Goal: Task Accomplishment & Management: Manage account settings

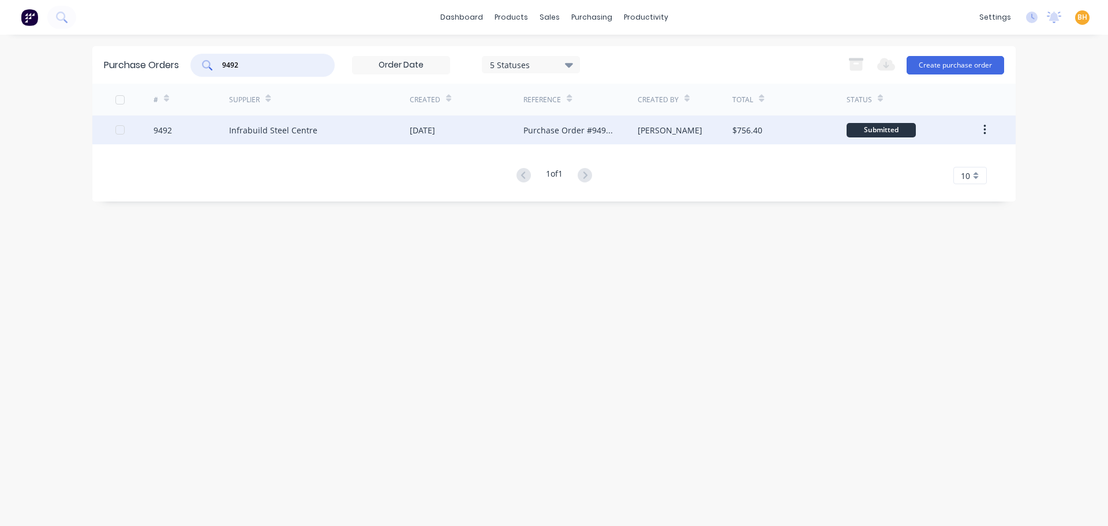
type input "9492"
click at [267, 125] on div "Infrabuild Steel Centre" at bounding box center [273, 130] width 88 height 12
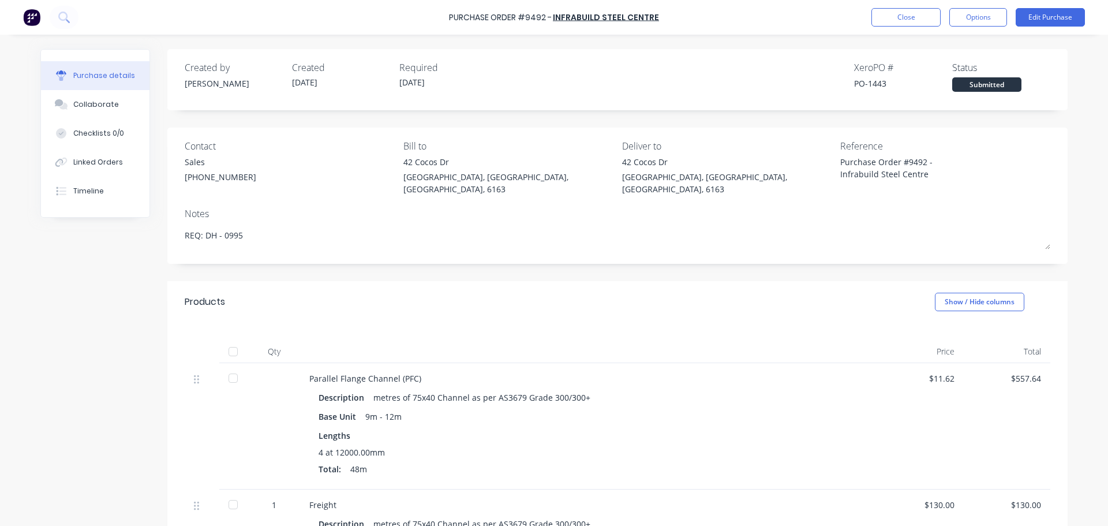
click at [627, 63] on div "Created by [PERSON_NAME] Created [DATE] Required [DATE] Xero PO # PO-1443 Statu…" at bounding box center [617, 76] width 865 height 31
click at [981, 12] on button "Options" at bounding box center [978, 17] width 58 height 18
click at [932, 53] on div "Print / Email" at bounding box center [951, 47] width 89 height 17
click at [932, 67] on div "With pricing" at bounding box center [951, 70] width 89 height 17
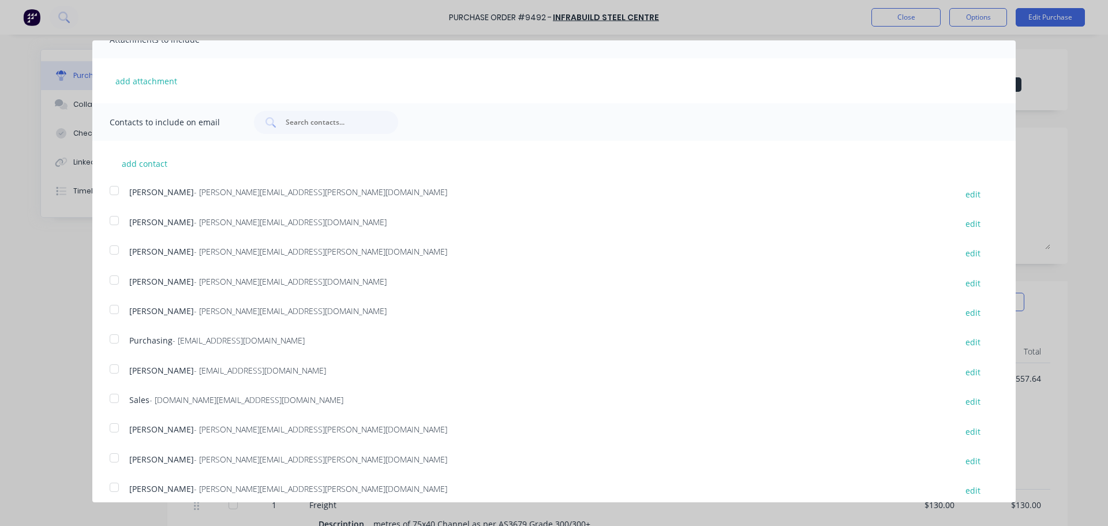
scroll to position [241, 0]
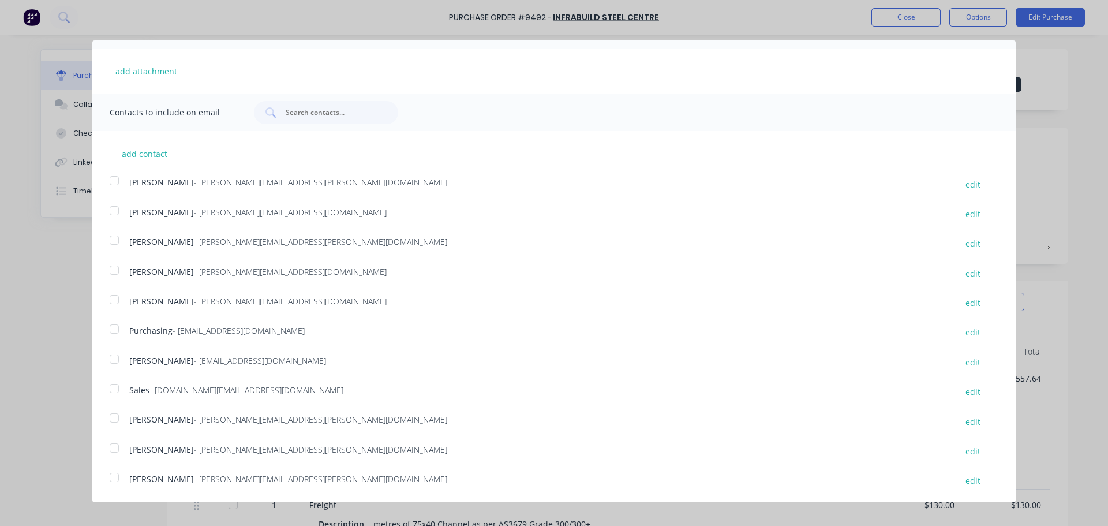
click at [115, 387] on div at bounding box center [114, 388] width 23 height 23
click at [117, 327] on div at bounding box center [114, 328] width 23 height 23
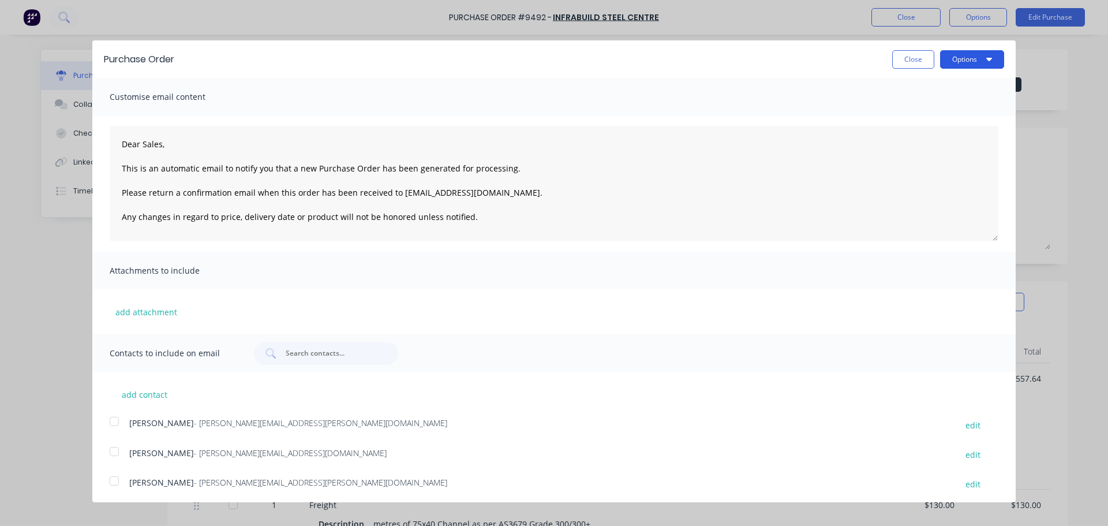
click at [986, 57] on icon "button" at bounding box center [989, 58] width 6 height 9
click at [473, 222] on textarea "Dear Sales, This is an automatic email to notify you that a new Purchase Order …" at bounding box center [554, 183] width 888 height 115
click at [973, 57] on button "Options" at bounding box center [972, 59] width 64 height 18
click at [916, 111] on div "Email" at bounding box center [949, 111] width 89 height 17
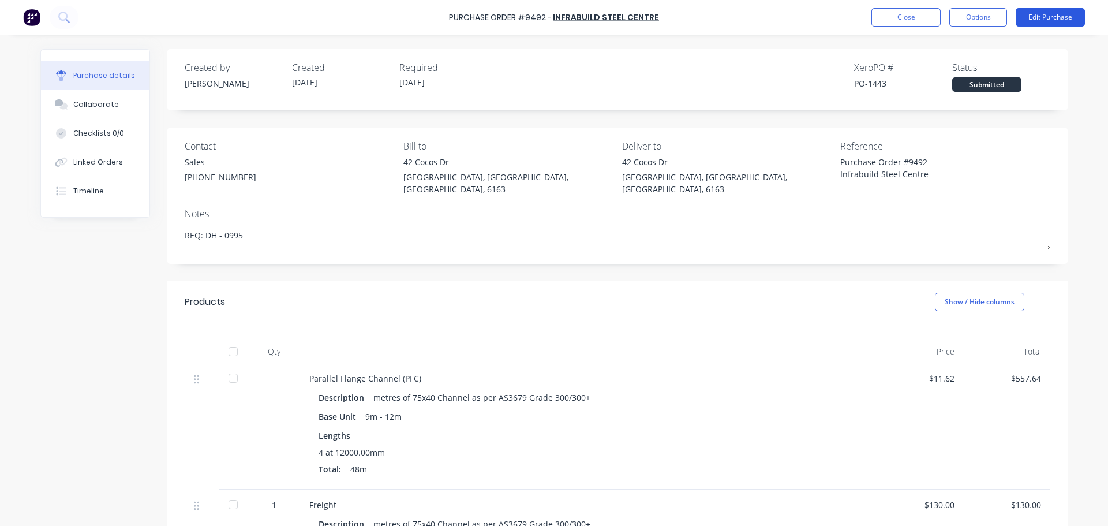
click at [1056, 16] on button "Edit Purchase" at bounding box center [1049, 17] width 69 height 18
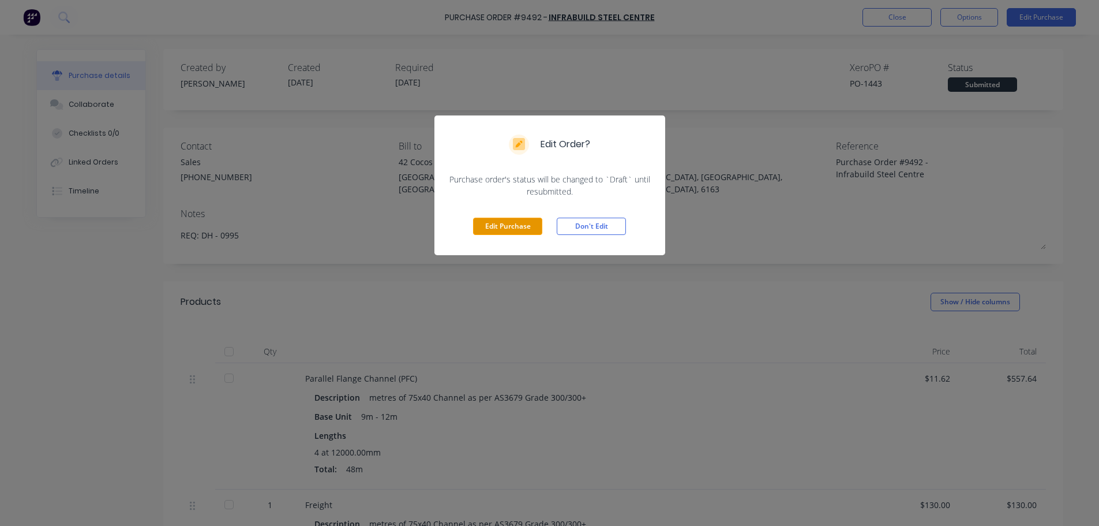
click at [505, 227] on button "Edit Purchase" at bounding box center [507, 225] width 69 height 17
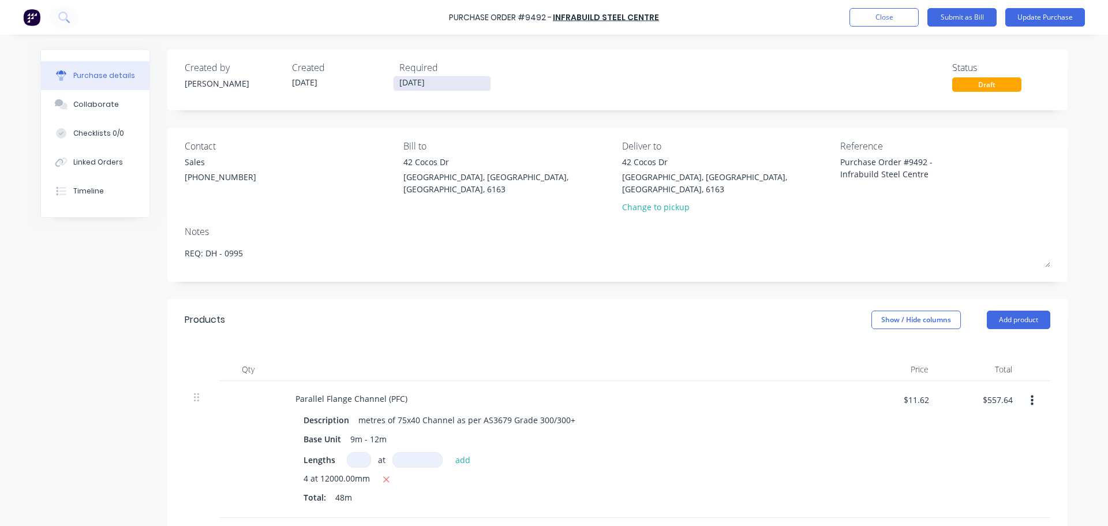
click at [404, 82] on input "[DATE]" at bounding box center [441, 83] width 97 height 14
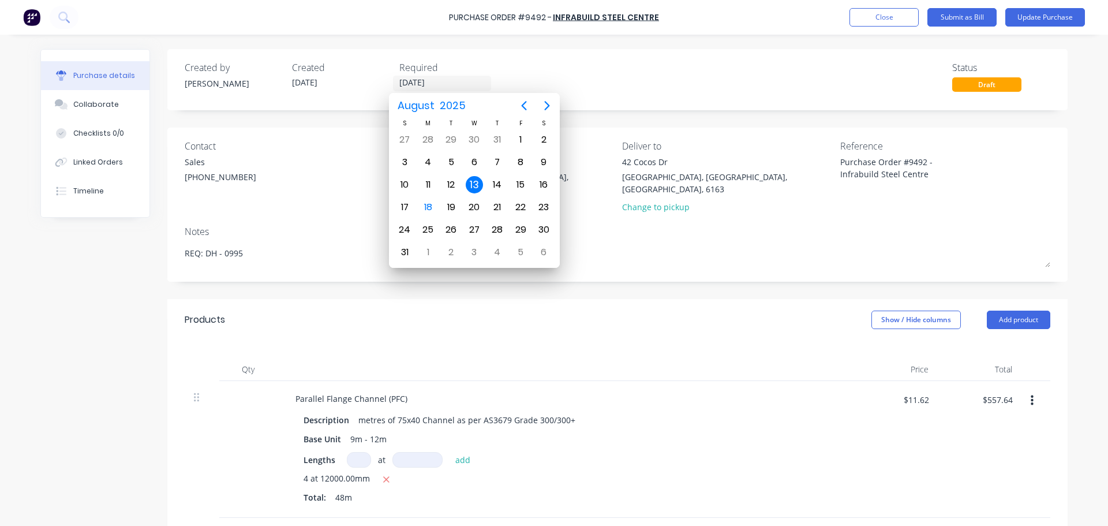
click at [332, 193] on div "Contact Sales [PHONE_NUMBER]" at bounding box center [290, 179] width 210 height 80
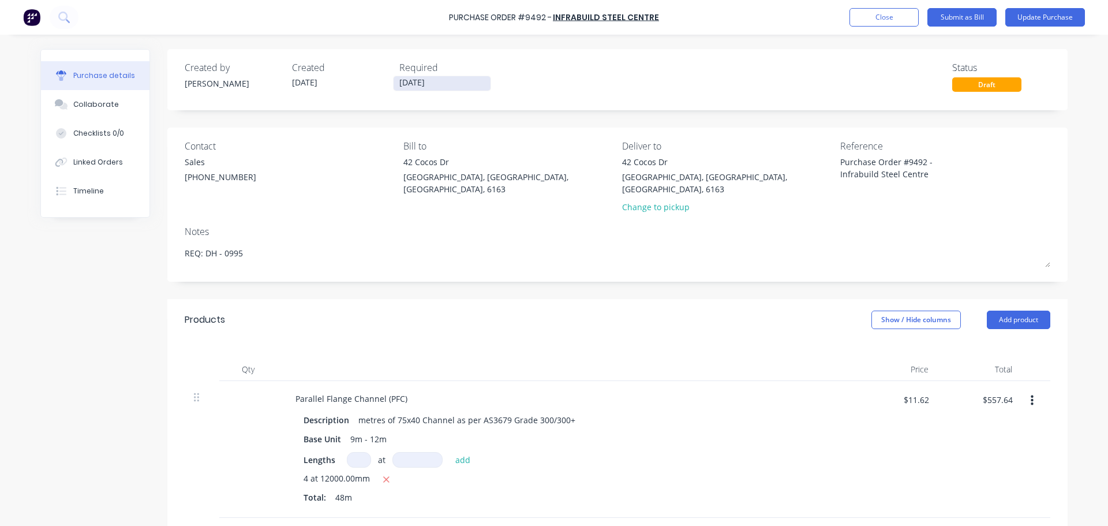
click at [405, 83] on input "[DATE]" at bounding box center [441, 83] width 97 height 14
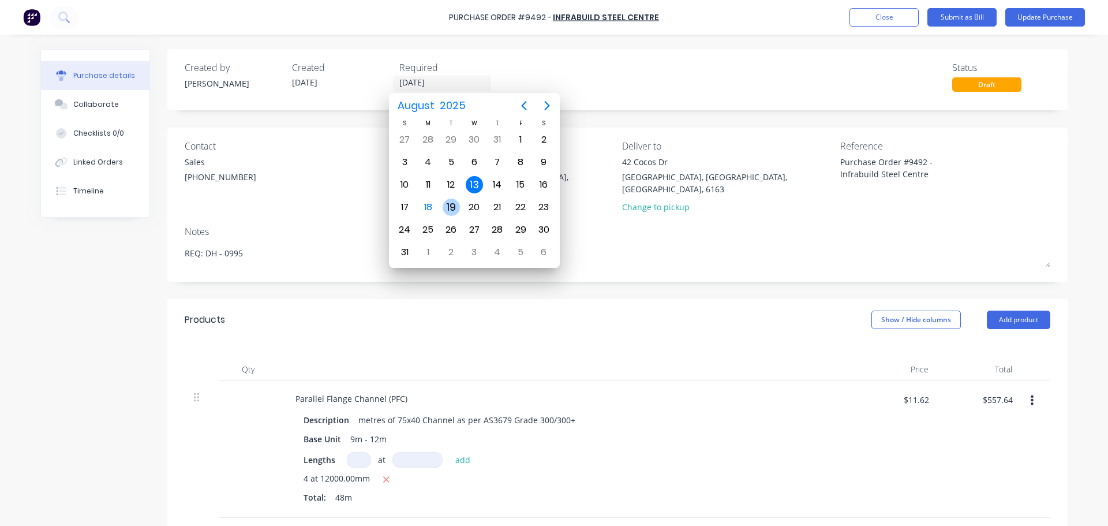
click at [456, 212] on div "19" at bounding box center [450, 206] width 17 height 17
type textarea "x"
type input "[DATE]"
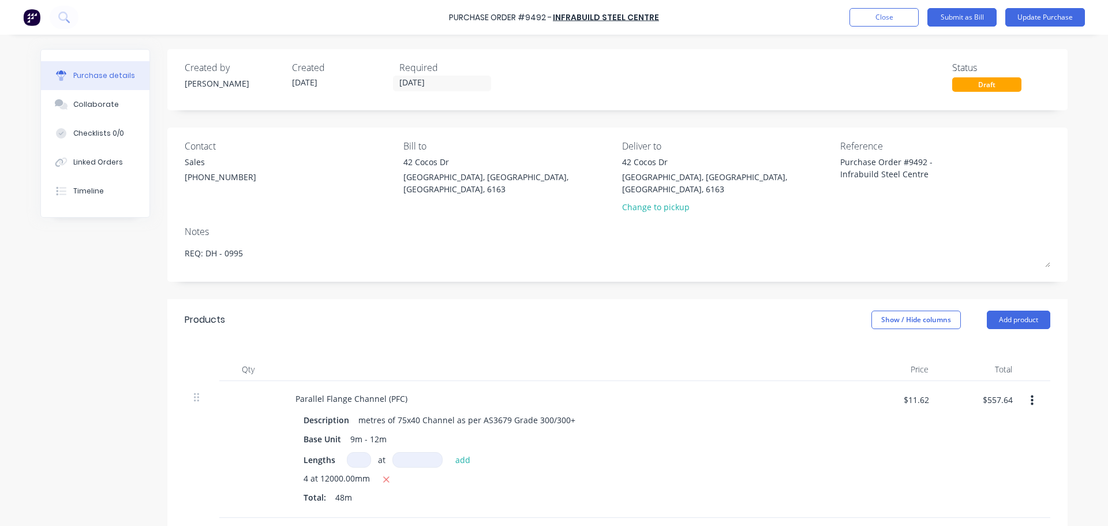
click at [317, 192] on div "Contact Sales [PHONE_NUMBER]" at bounding box center [290, 179] width 210 height 80
click at [1056, 13] on button "Update Purchase" at bounding box center [1045, 17] width 80 height 18
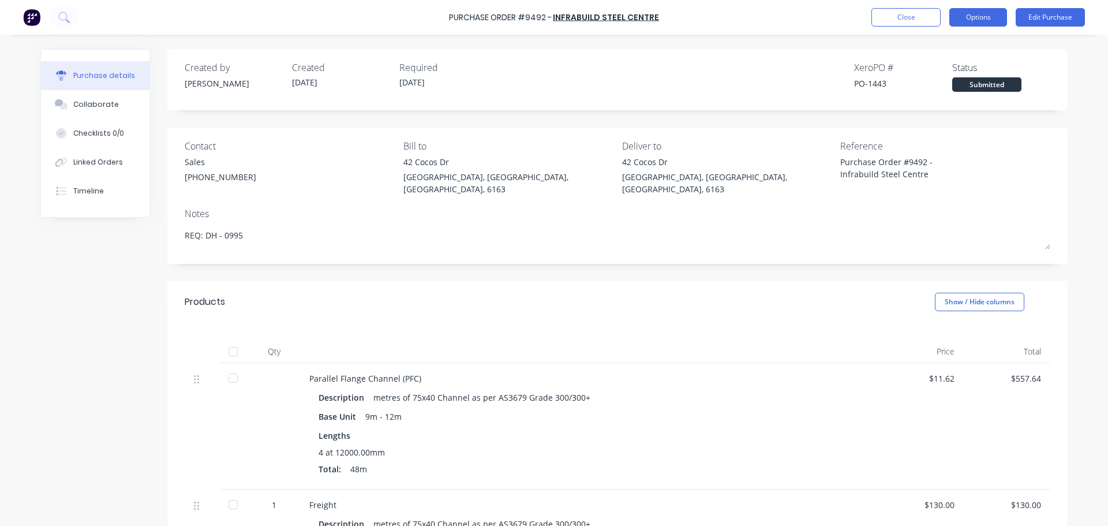
click at [990, 12] on button "Options" at bounding box center [978, 17] width 58 height 18
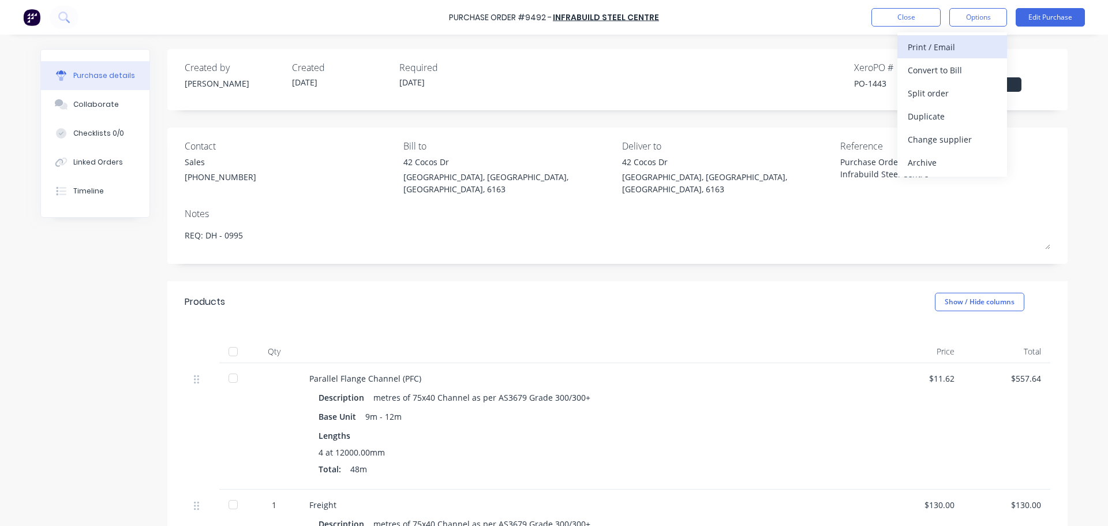
click at [920, 46] on div "Print / Email" at bounding box center [951, 47] width 89 height 17
click at [921, 74] on div "With pricing" at bounding box center [951, 70] width 89 height 17
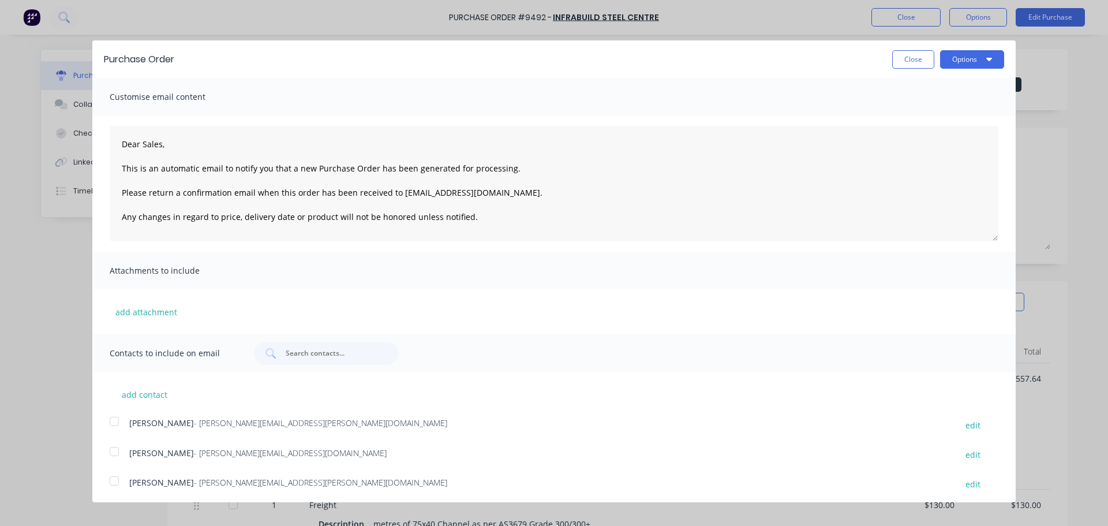
scroll to position [241, 0]
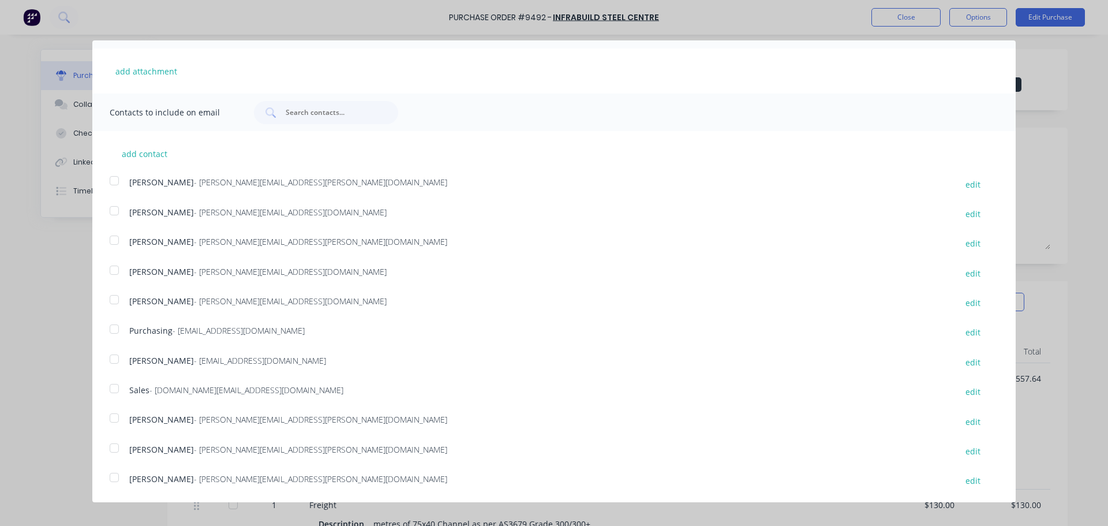
click at [111, 388] on div at bounding box center [114, 388] width 23 height 23
click at [112, 323] on div at bounding box center [114, 328] width 23 height 23
click at [520, 330] on div "Purchasing - [EMAIL_ADDRESS][DOMAIN_NAME]" at bounding box center [536, 332] width 815 height 16
click at [112, 329] on div at bounding box center [114, 328] width 23 height 23
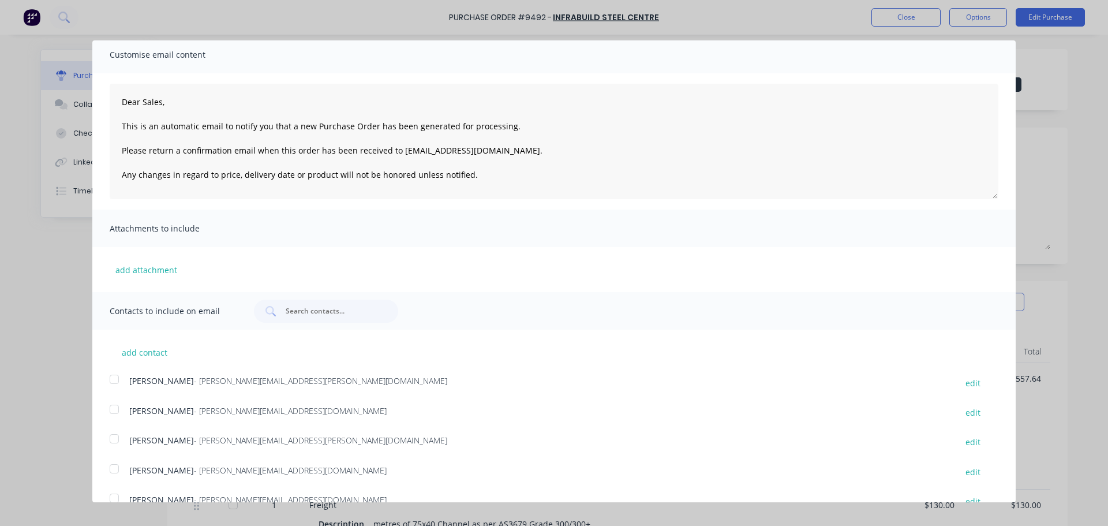
scroll to position [0, 0]
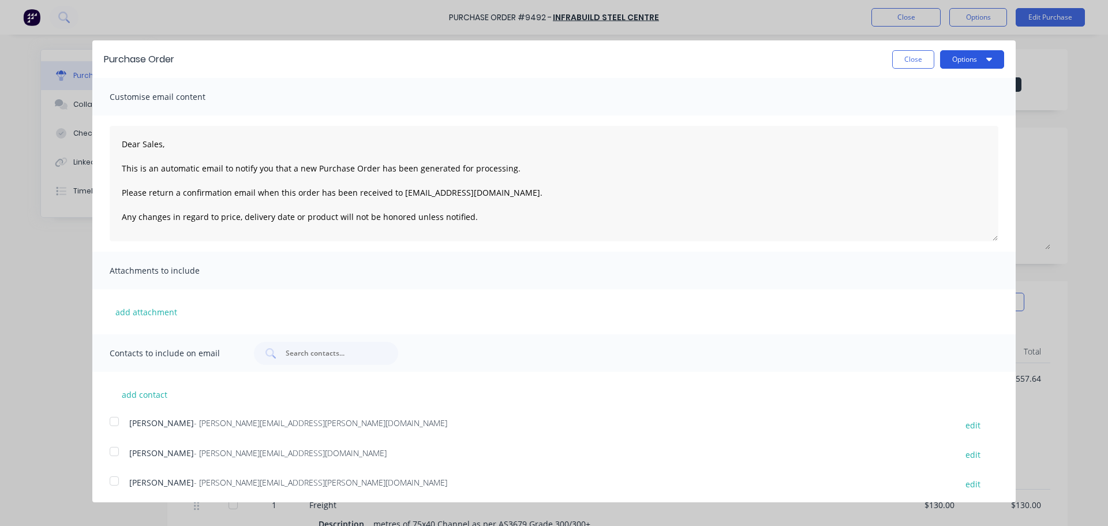
click at [970, 58] on button "Options" at bounding box center [972, 59] width 64 height 18
click at [917, 109] on div "Email" at bounding box center [949, 111] width 89 height 17
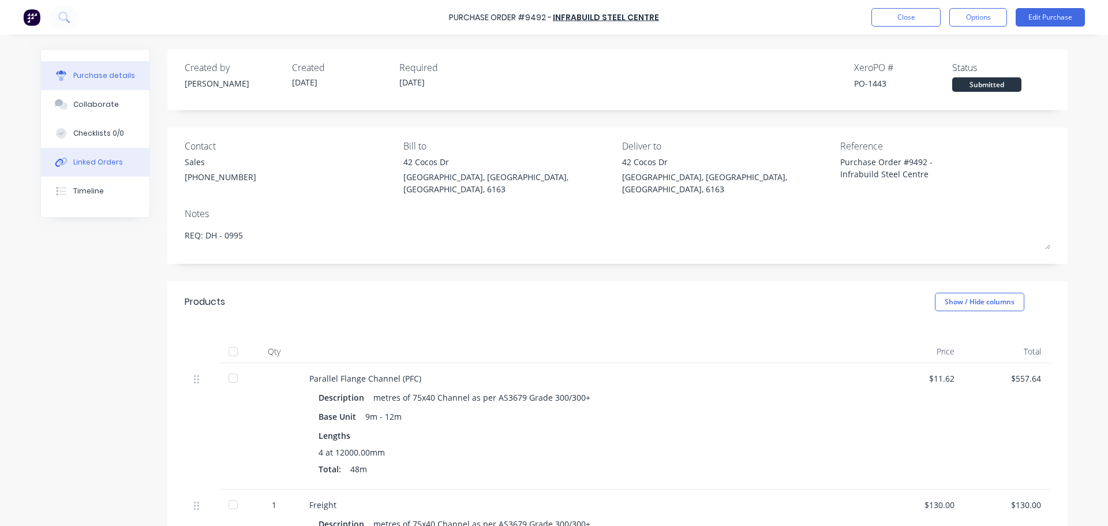
click at [99, 160] on div "Linked Orders" at bounding box center [98, 162] width 50 height 10
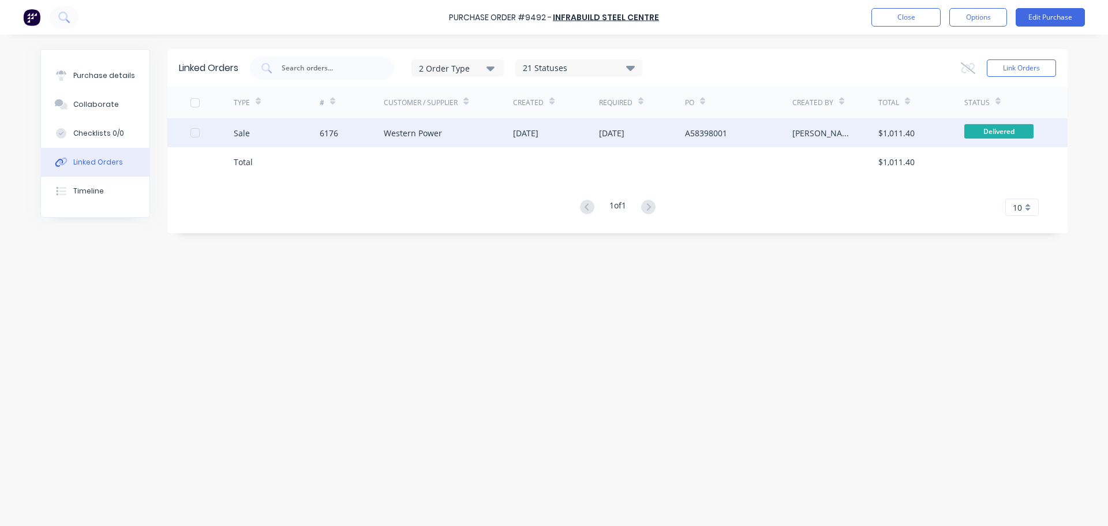
click at [444, 128] on div "Western Power" at bounding box center [448, 132] width 129 height 29
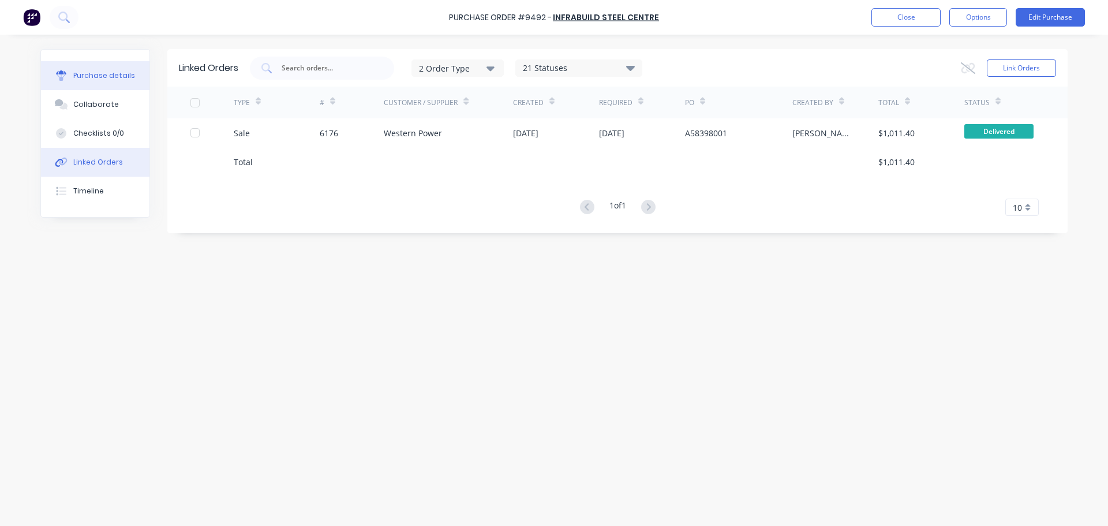
click at [75, 69] on button "Purchase details" at bounding box center [95, 75] width 108 height 29
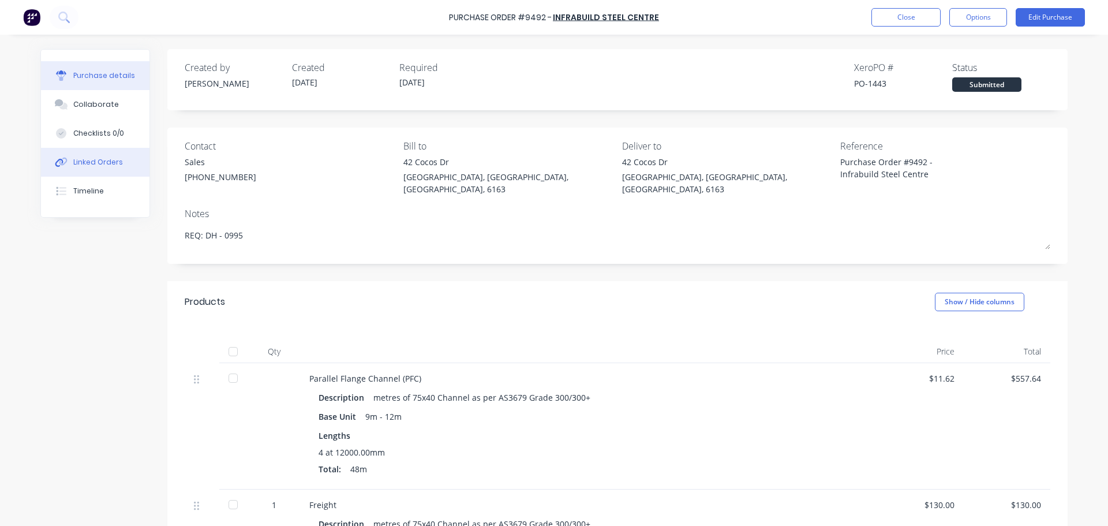
click at [80, 157] on div "Linked Orders" at bounding box center [98, 162] width 50 height 10
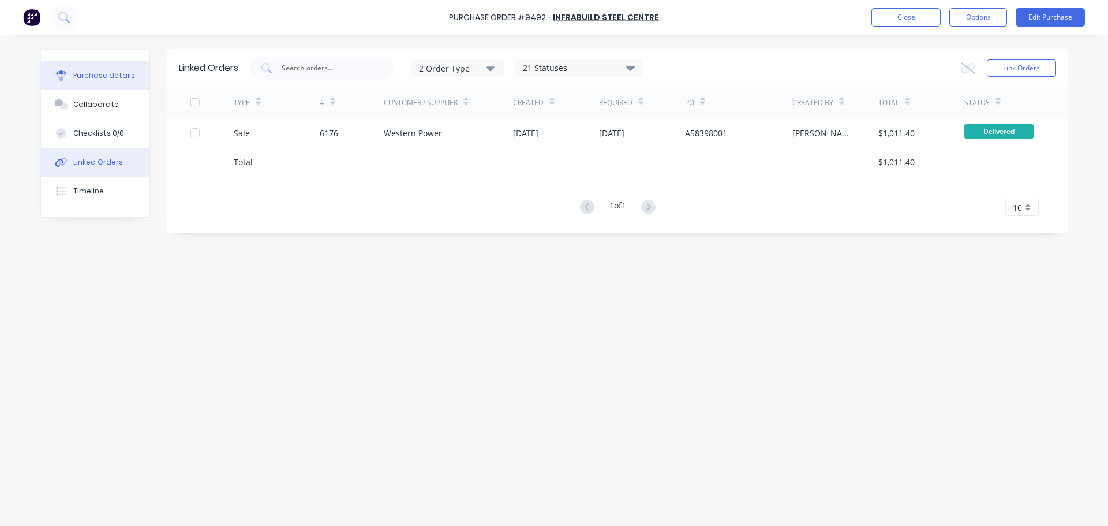
click at [92, 73] on div "Purchase details" at bounding box center [104, 75] width 62 height 10
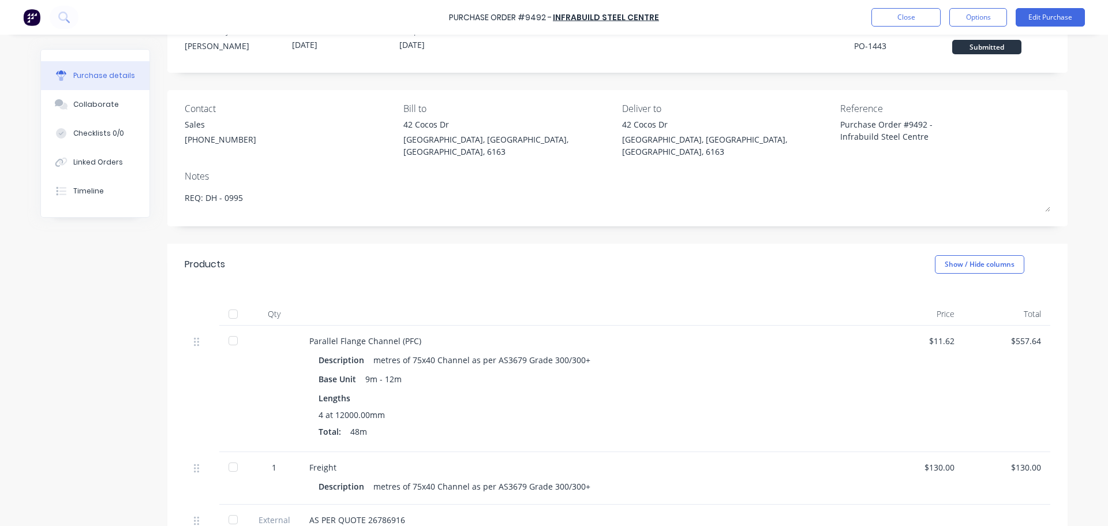
scroll to position [115, 0]
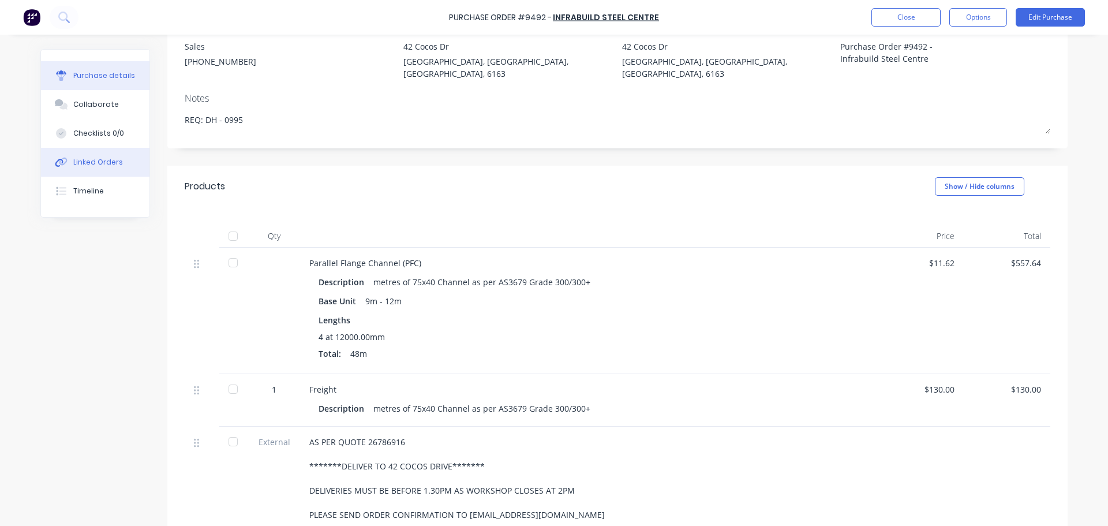
click at [74, 163] on div "Linked Orders" at bounding box center [98, 162] width 50 height 10
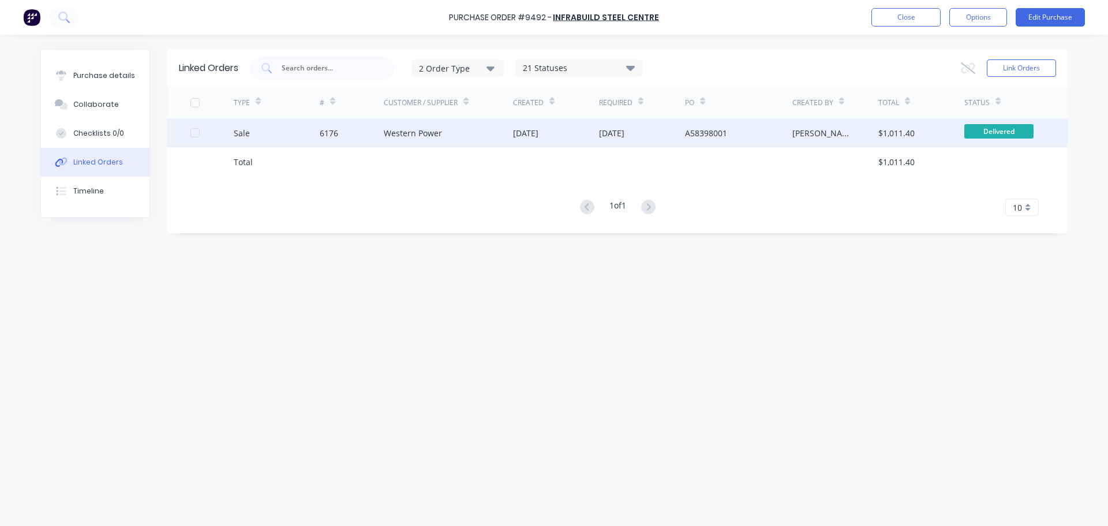
click at [424, 130] on div "Western Power" at bounding box center [413, 133] width 58 height 12
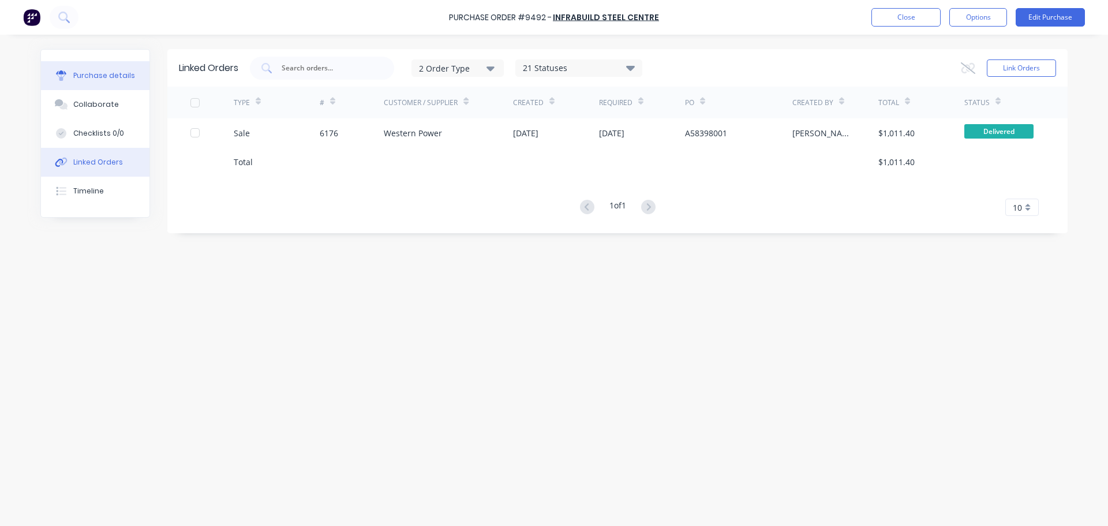
click at [88, 71] on div "Purchase details" at bounding box center [104, 75] width 62 height 10
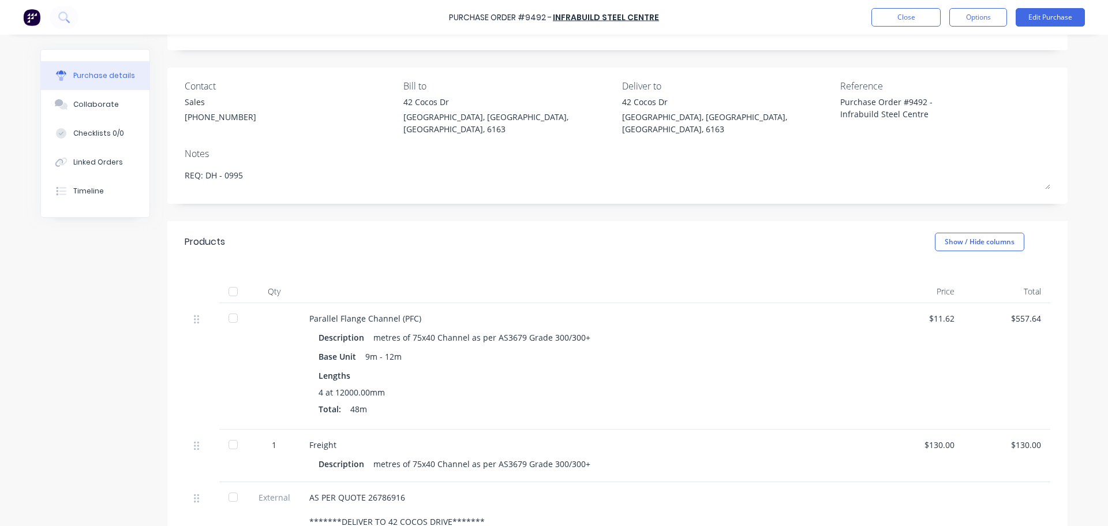
scroll to position [173, 0]
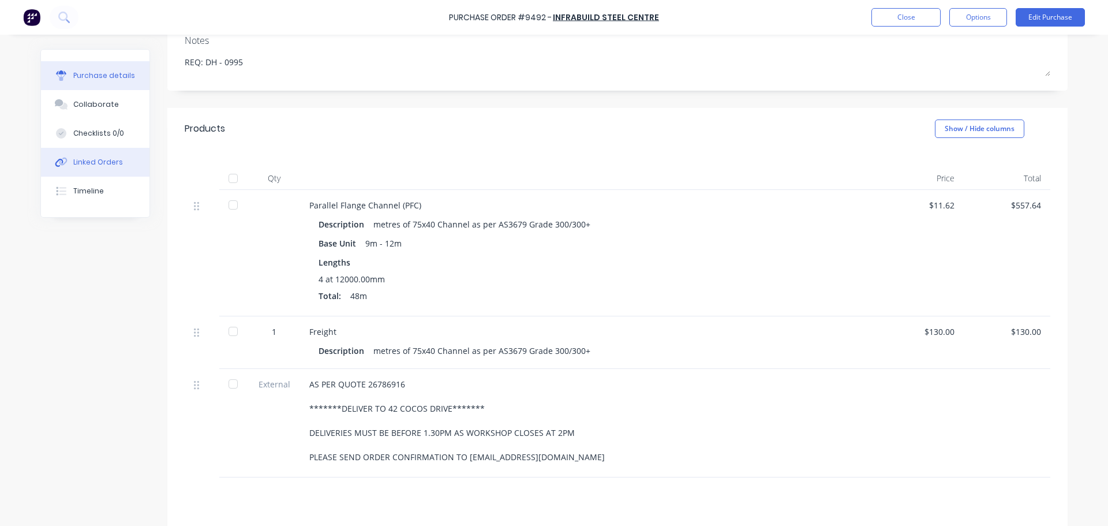
click at [85, 161] on div "Linked Orders" at bounding box center [98, 162] width 50 height 10
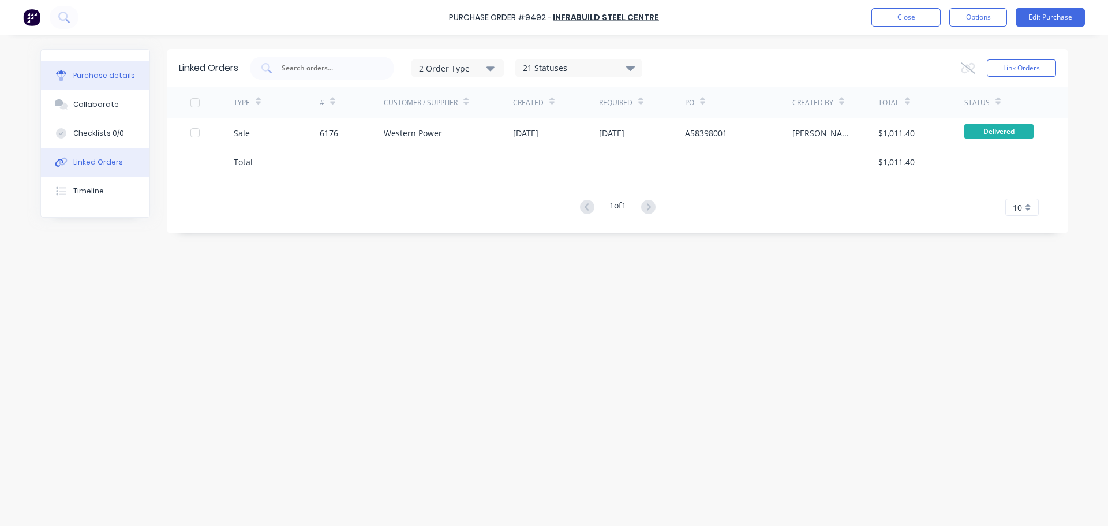
click at [96, 77] on div "Purchase details" at bounding box center [104, 75] width 62 height 10
type textarea "x"
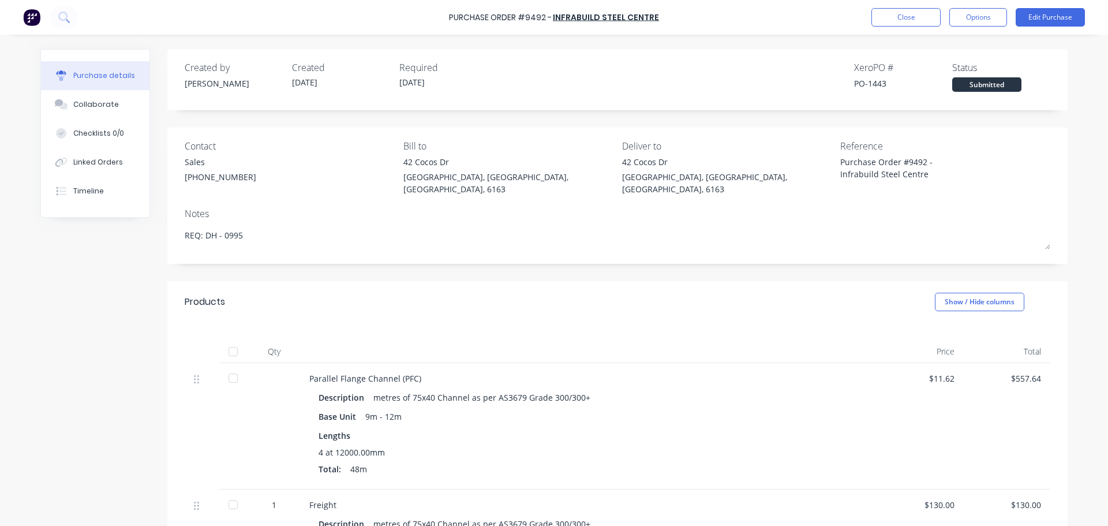
drag, startPoint x: 82, startPoint y: 281, endPoint x: 64, endPoint y: 343, distance: 64.8
click at [82, 281] on div "Created by [PERSON_NAME] Created [DATE] Required [DATE] Xero PO # PO-1443 Statu…" at bounding box center [553, 426] width 1027 height 754
drag, startPoint x: 86, startPoint y: 286, endPoint x: 86, endPoint y: 236, distance: 50.2
click at [87, 286] on div "Created by [PERSON_NAME] Created [DATE] Required [DATE] Xero PO # PO-1443 Statu…" at bounding box center [553, 426] width 1027 height 754
